Goal: Task Accomplishment & Management: Manage account settings

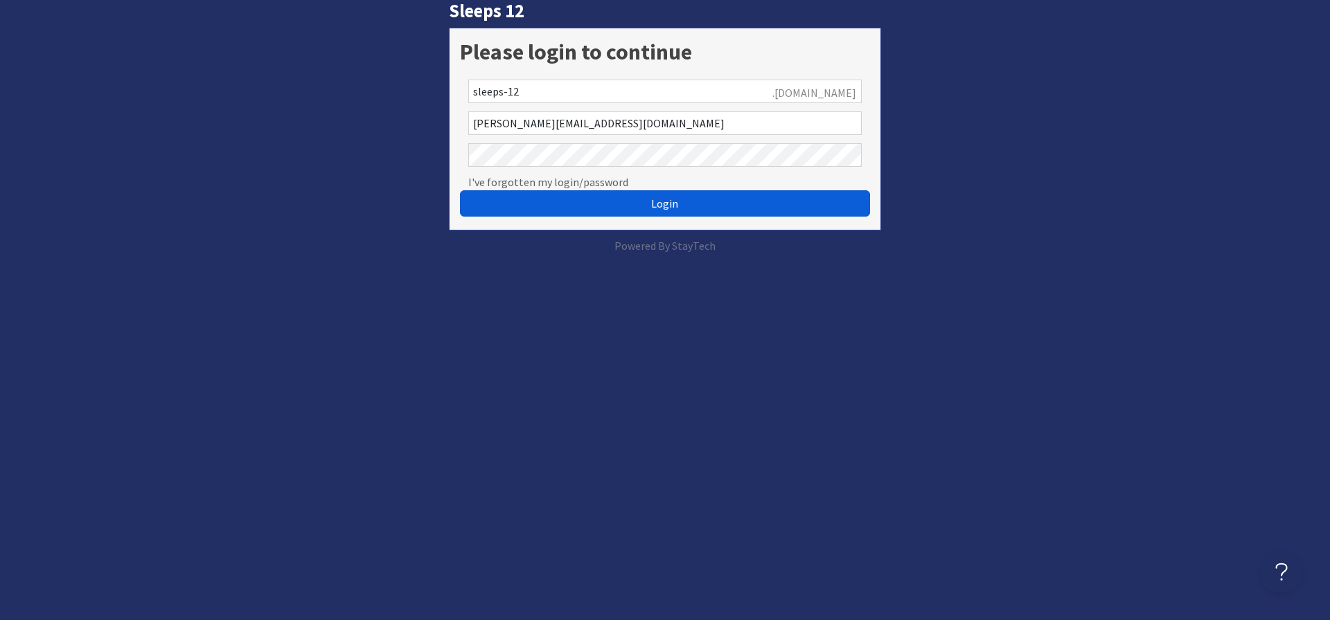
click at [658, 201] on span "Login" at bounding box center [664, 204] width 27 height 14
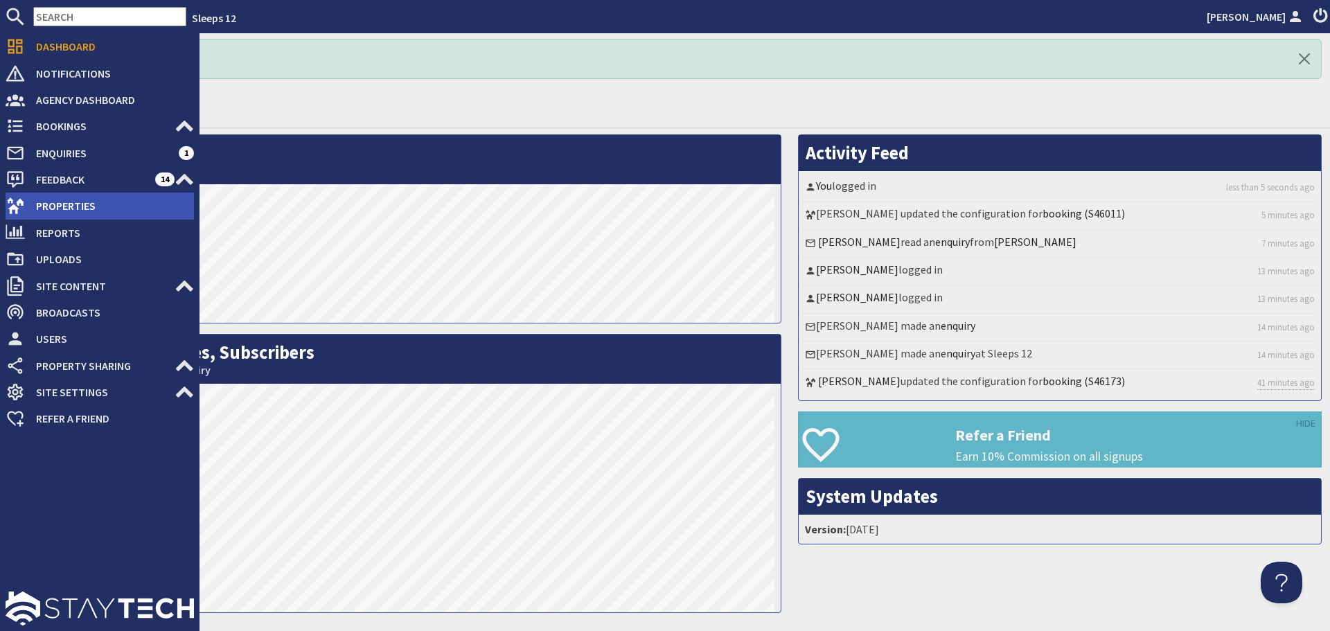
click at [33, 206] on span "Properties" at bounding box center [109, 206] width 169 height 22
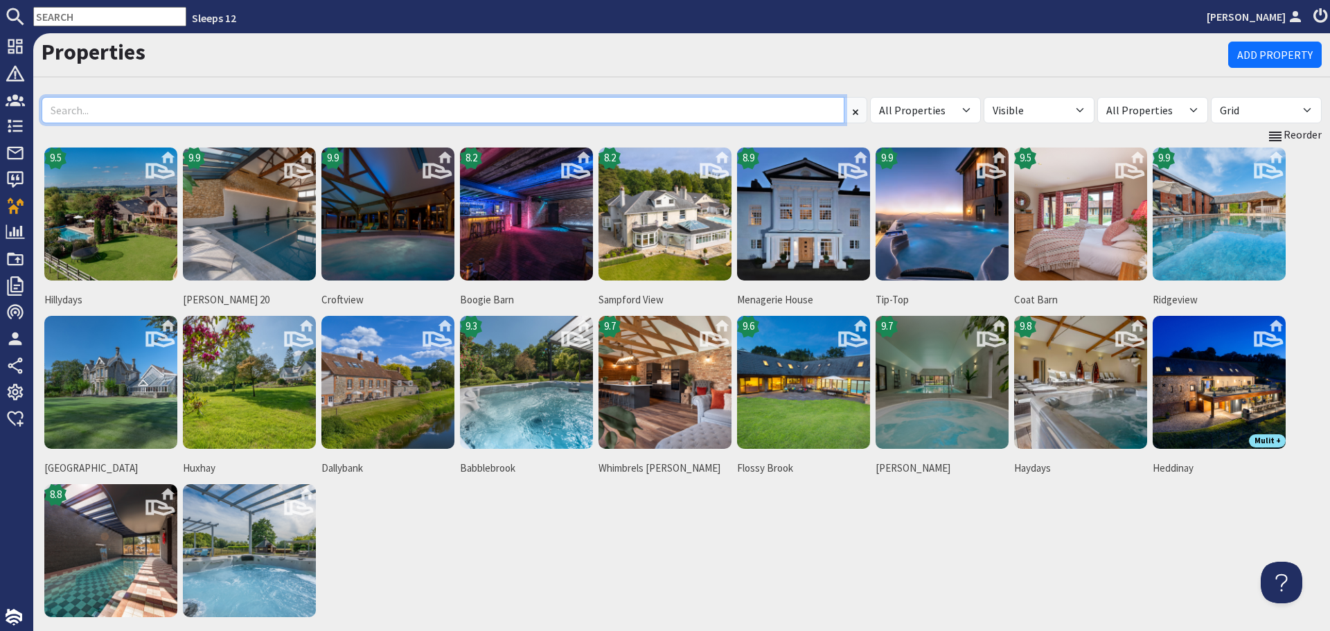
click at [373, 115] on input at bounding box center [443, 110] width 803 height 26
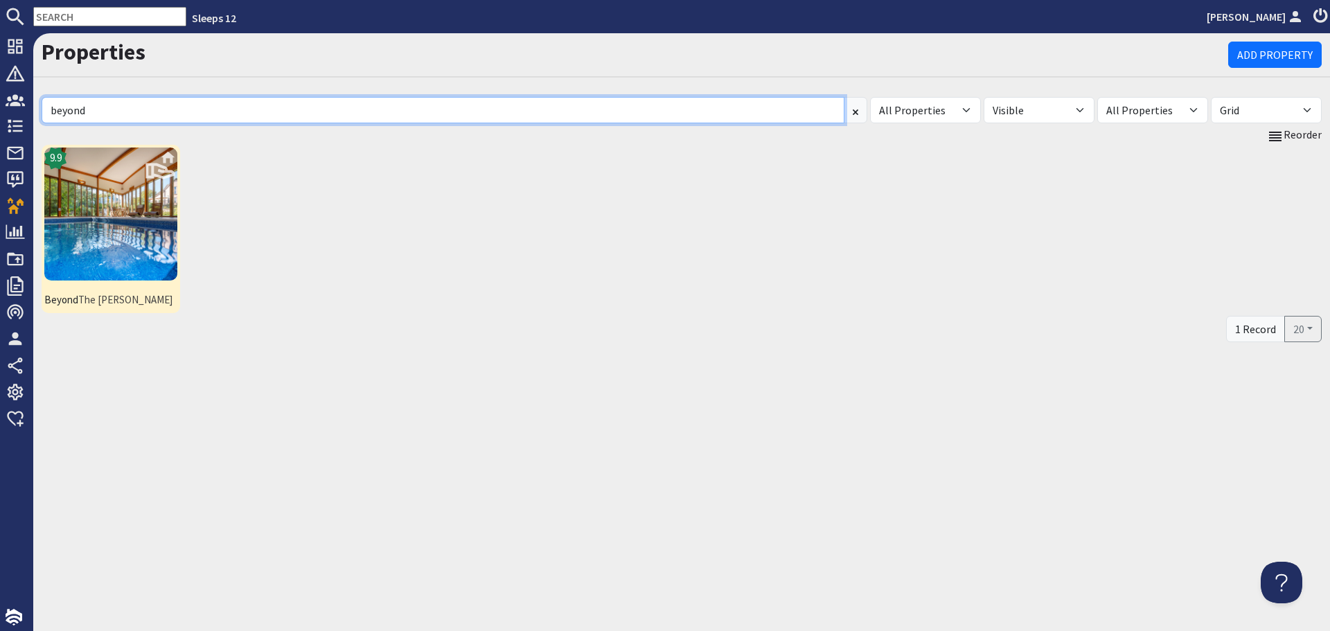
type input "beyond"
click at [84, 232] on img at bounding box center [110, 214] width 133 height 133
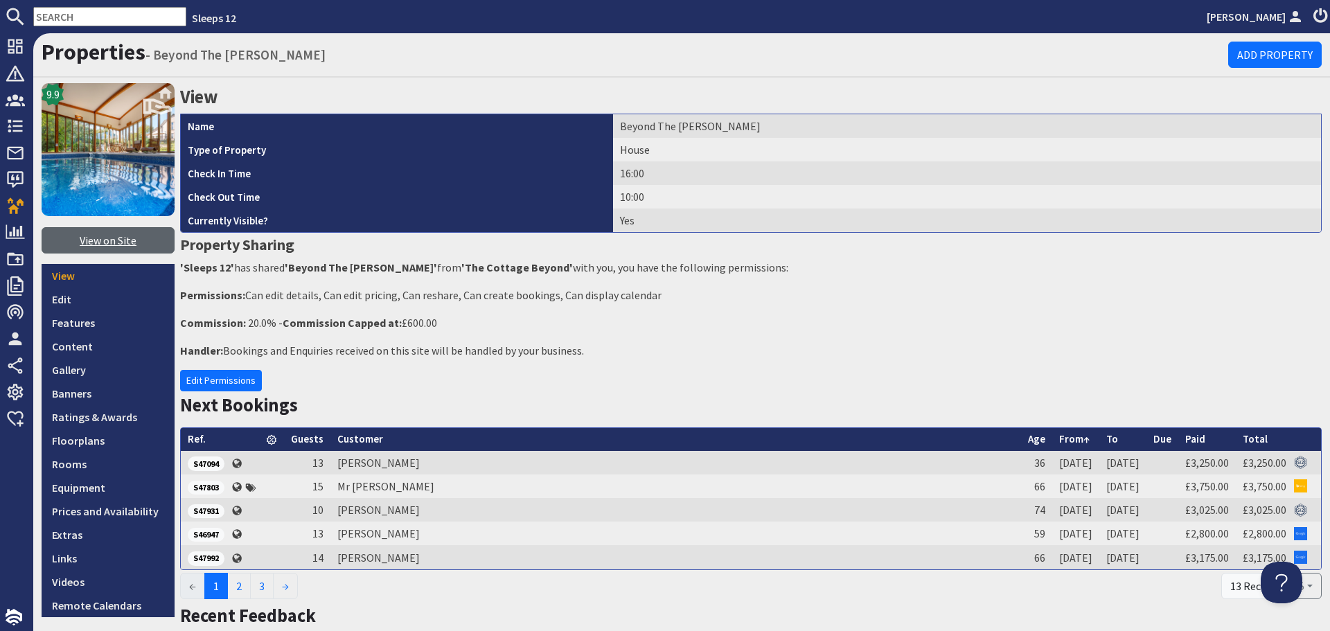
click at [134, 241] on link "View on Site" at bounding box center [108, 240] width 133 height 26
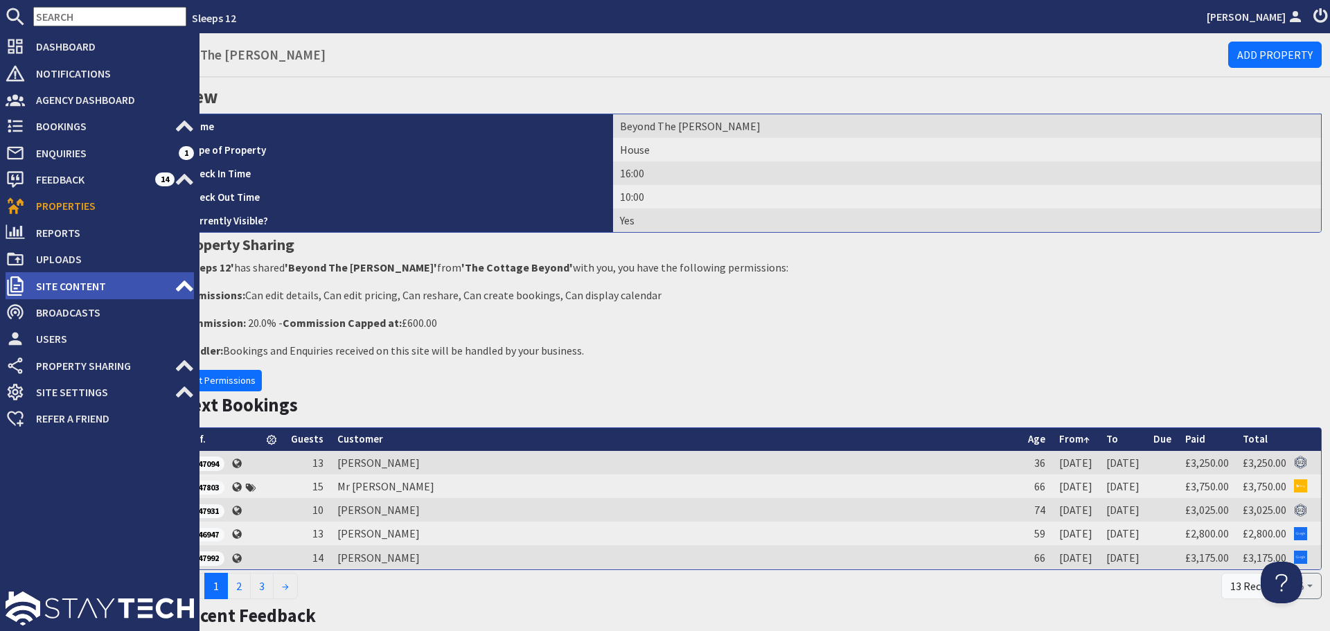
click at [50, 288] on span "Site Content" at bounding box center [100, 286] width 150 height 22
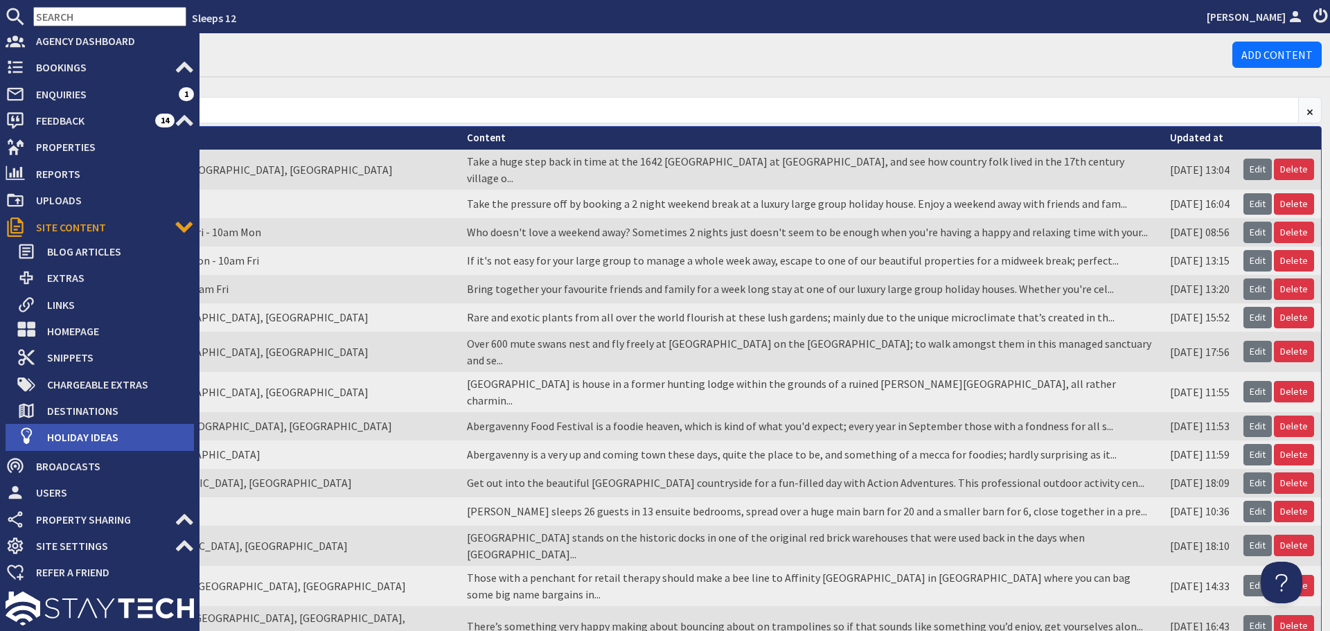
click at [100, 437] on span "Holiday Ideas" at bounding box center [115, 437] width 158 height 22
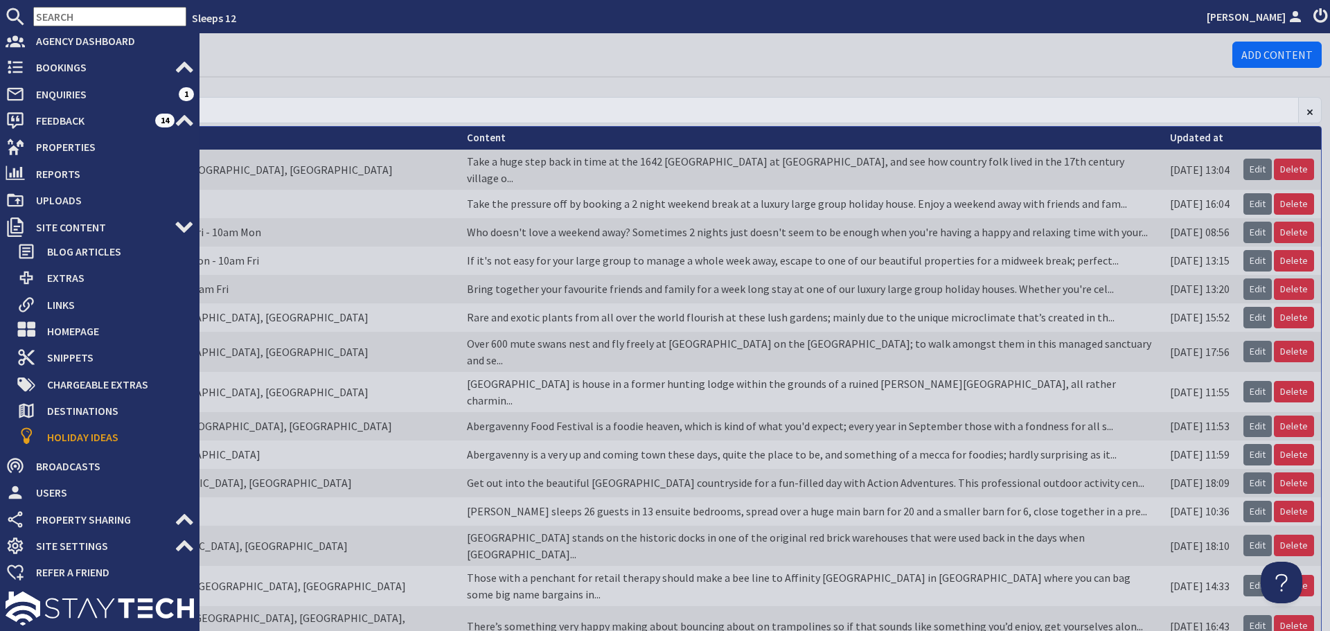
scroll to position [41, 0]
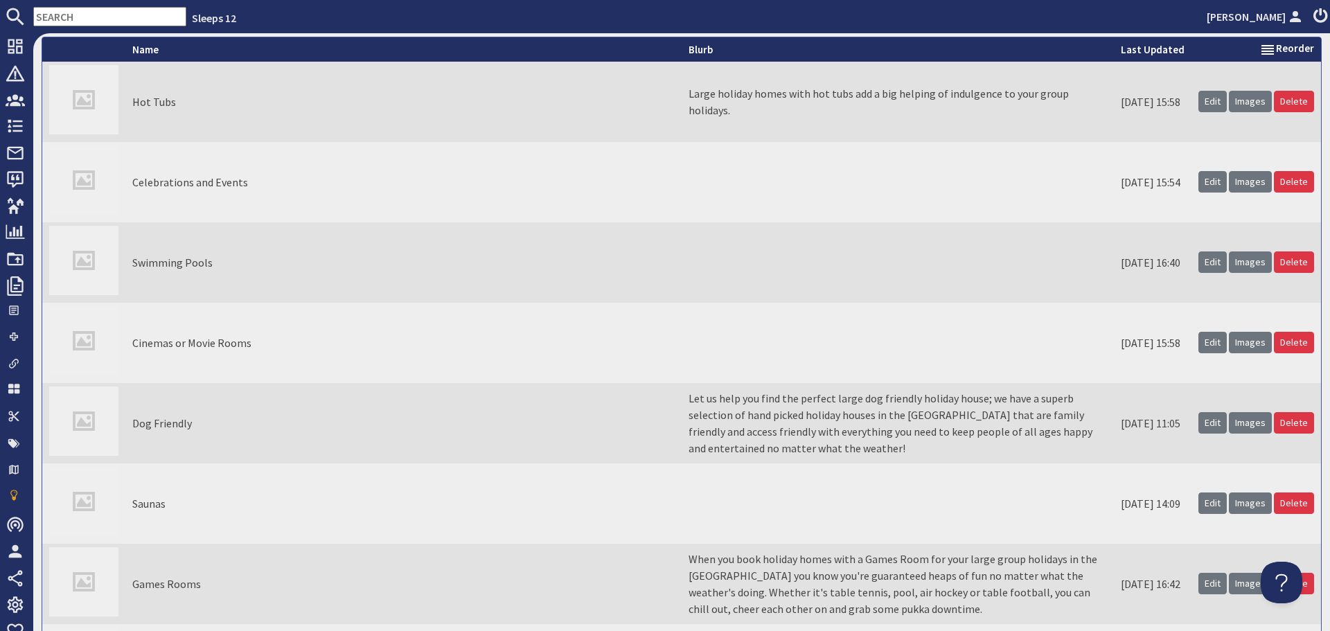
scroll to position [69, 0]
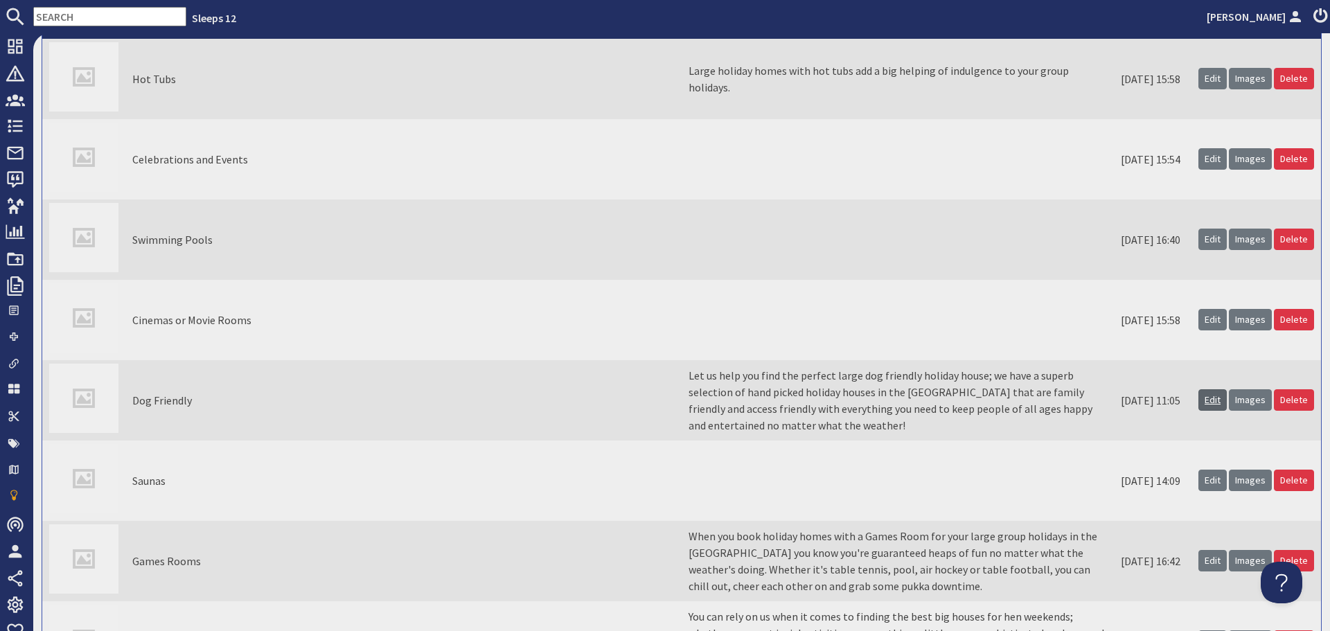
click at [1206, 404] on link "Edit" at bounding box center [1212, 399] width 28 height 21
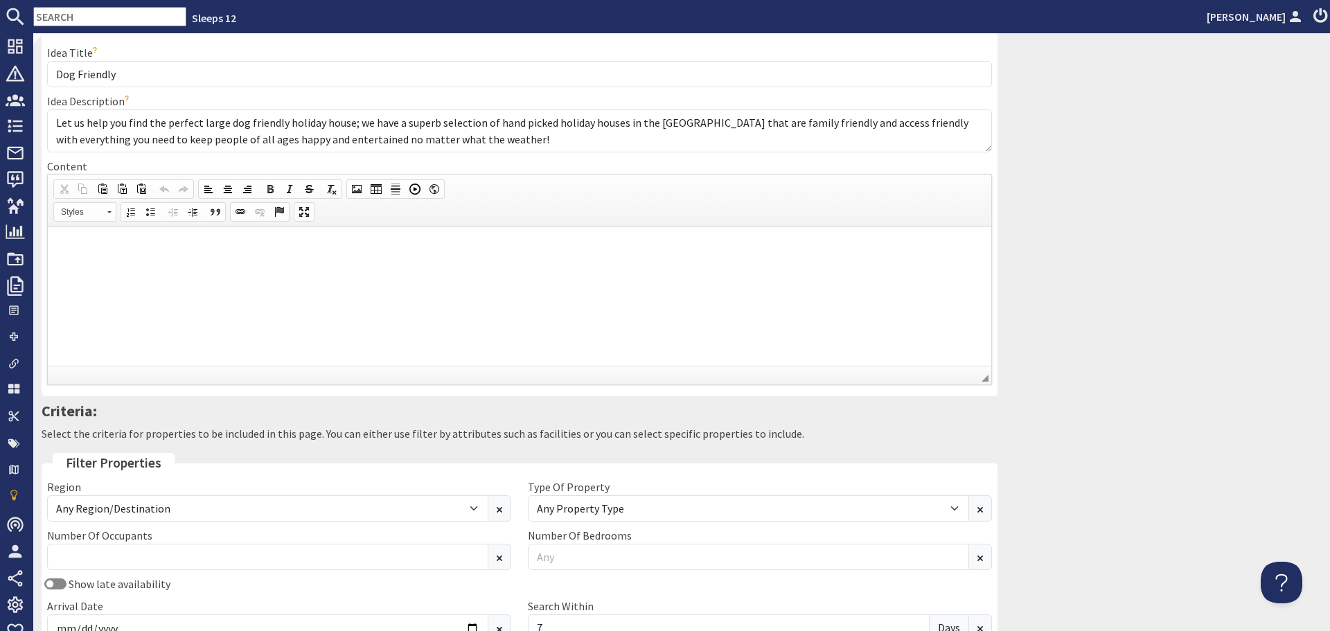
scroll to position [139, 0]
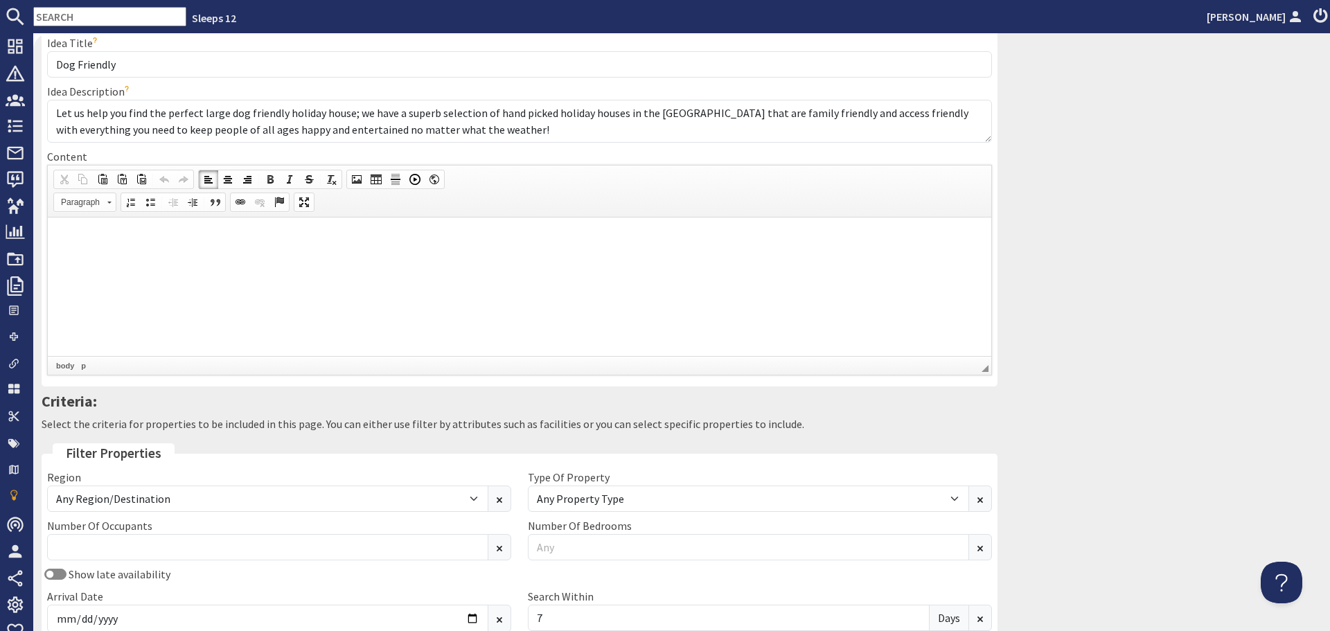
click at [623, 259] on html at bounding box center [519, 238] width 943 height 42
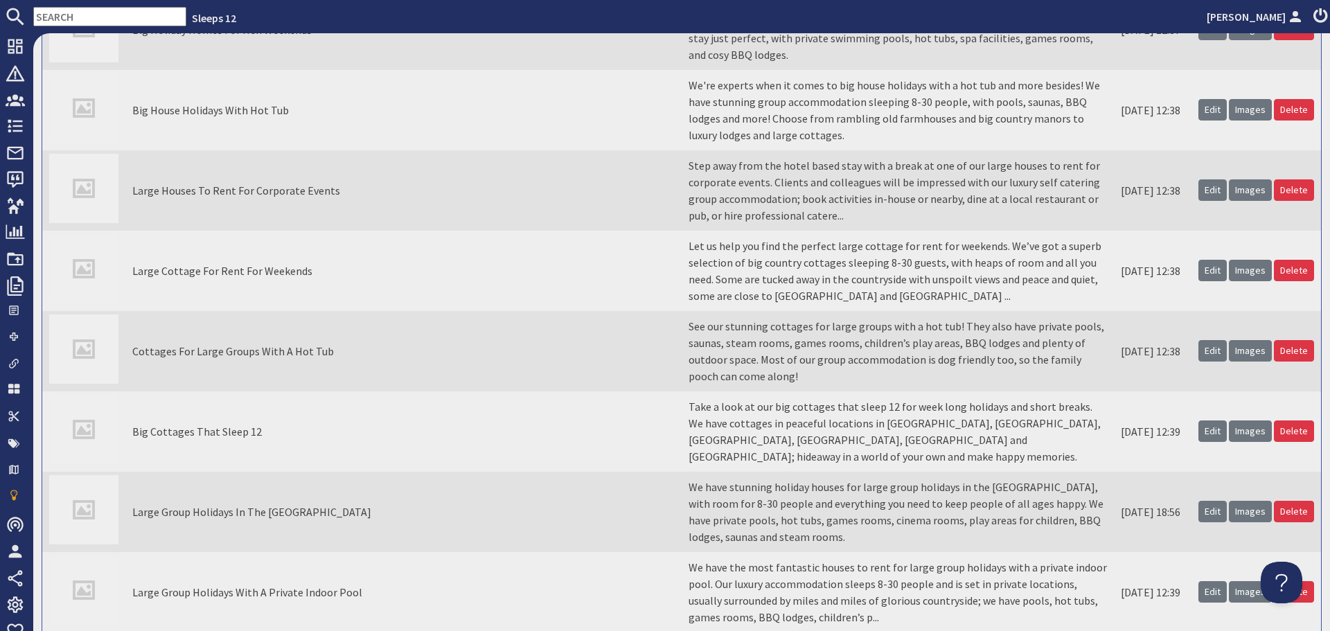
scroll to position [18827, 0]
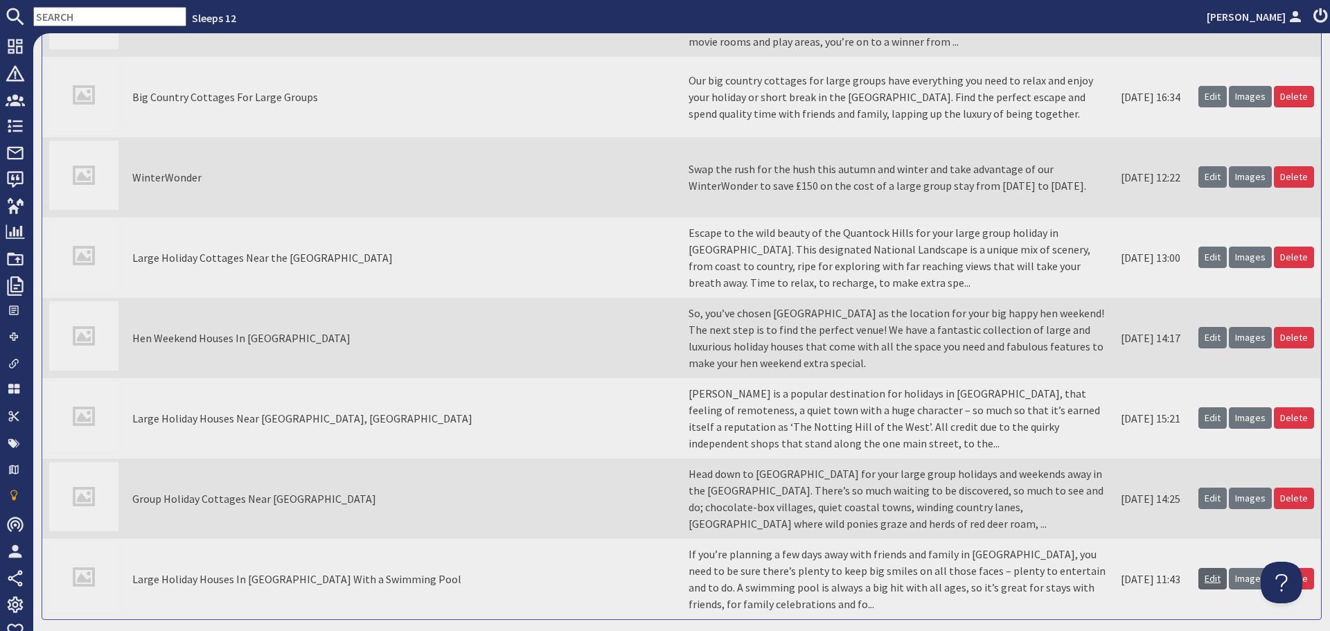
click at [1198, 568] on link "Edit" at bounding box center [1212, 578] width 28 height 21
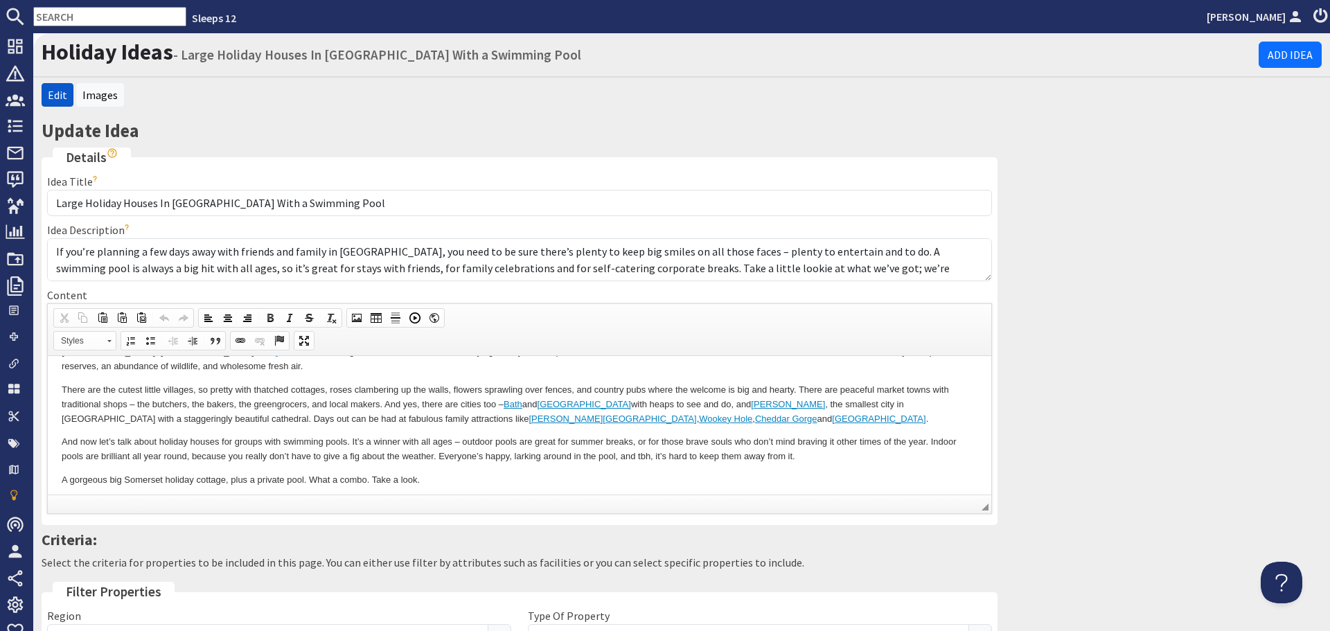
scroll to position [84, 0]
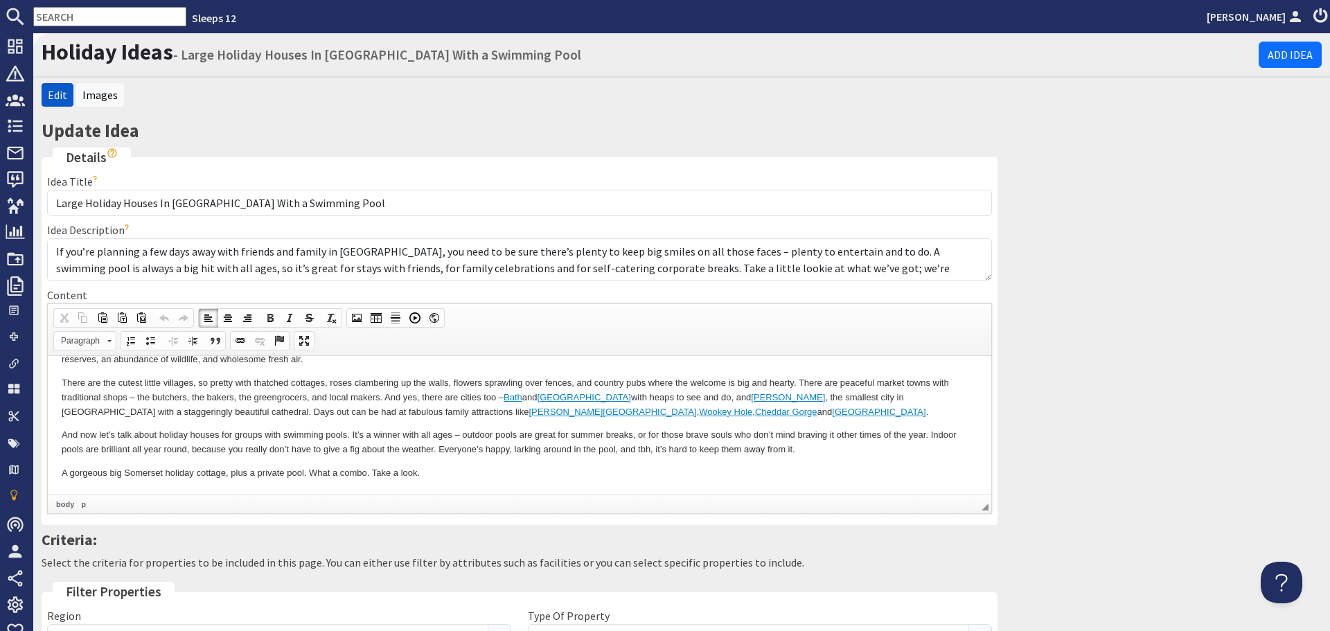
click at [524, 476] on p "A gorgeous big Somerset holiday cottage, plus a private pool. What a combo. Tak…" at bounding box center [520, 472] width 916 height 15
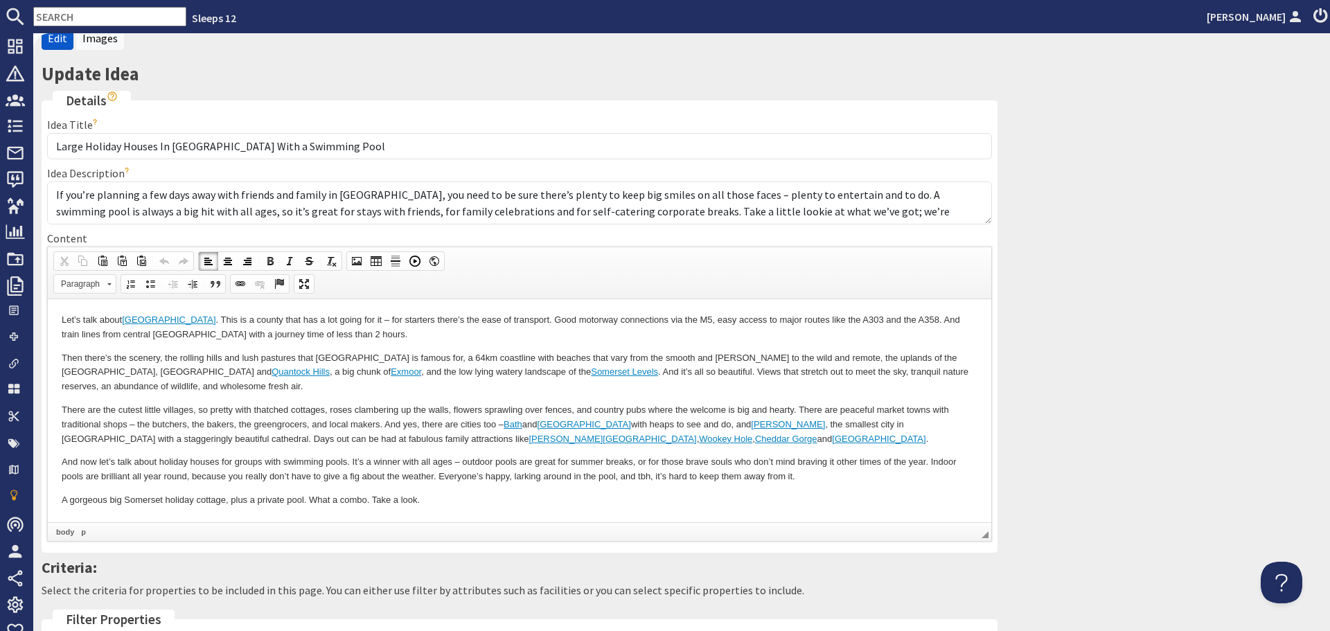
scroll to position [139, 0]
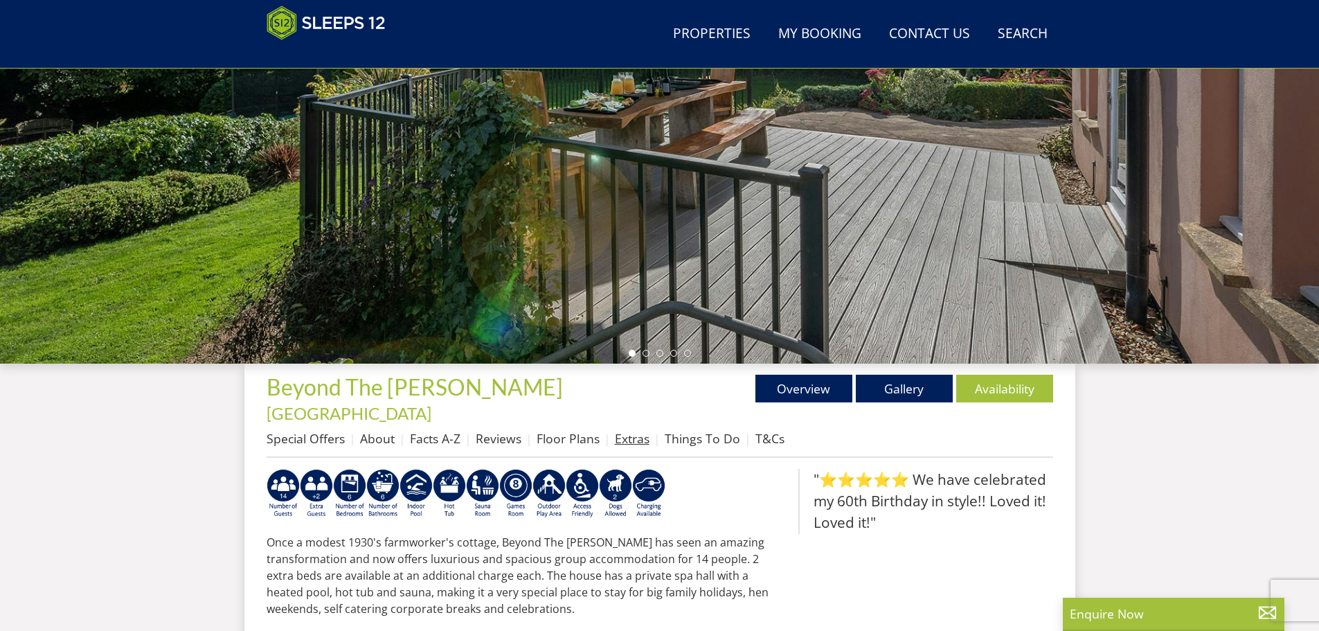
click at [630, 430] on link "Extras" at bounding box center [632, 438] width 35 height 17
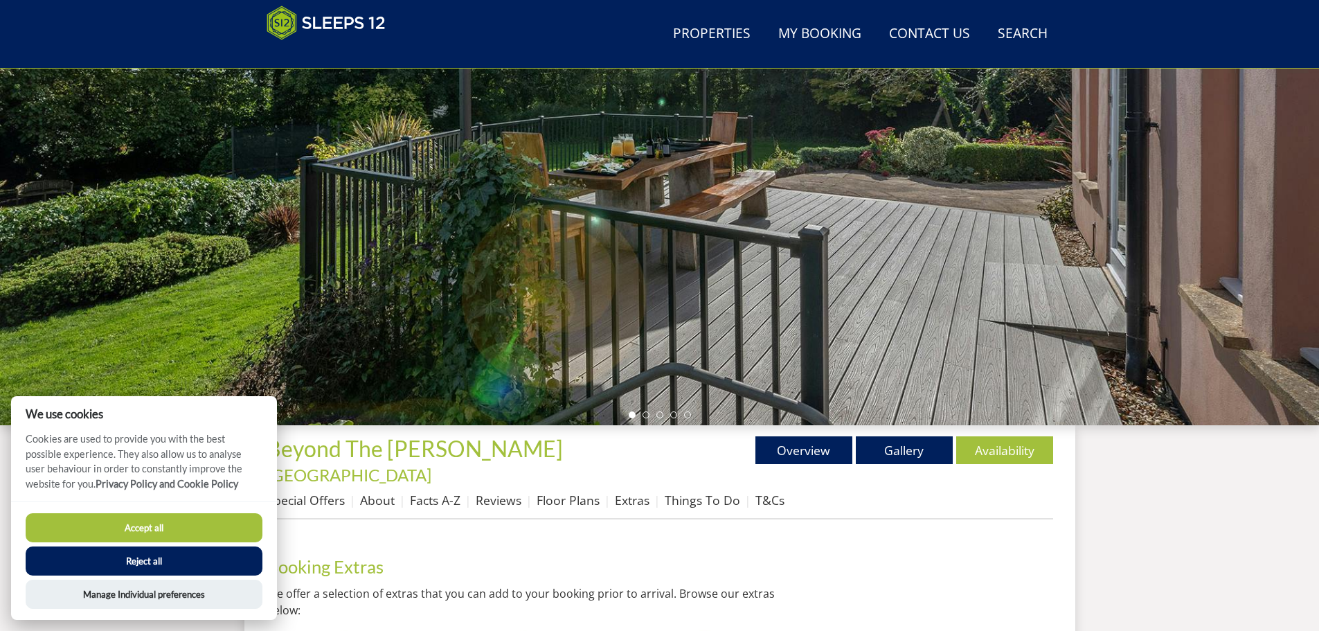
scroll to position [160, 0]
